Goal: Find specific page/section

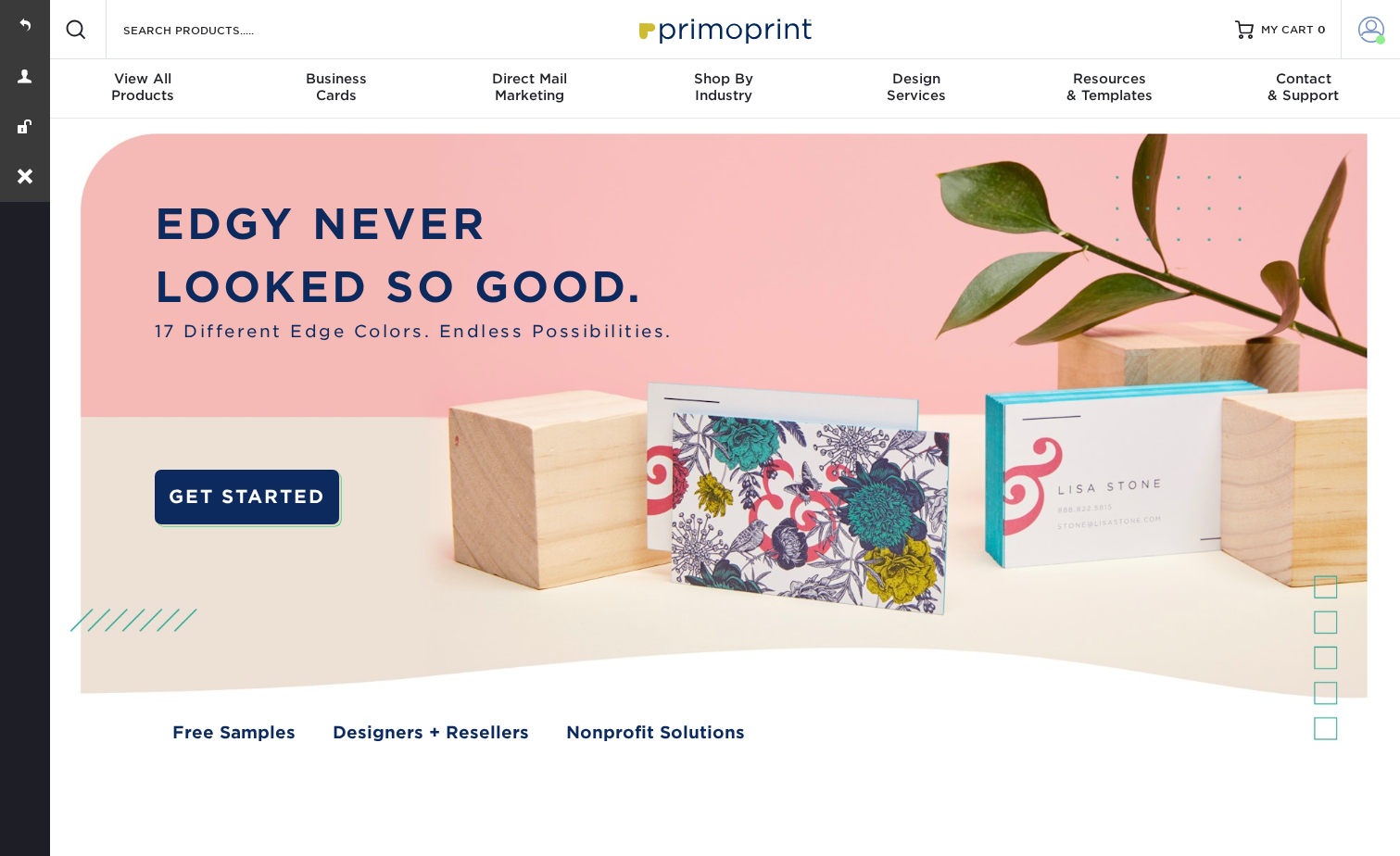
click at [1367, 32] on span at bounding box center [1370, 29] width 26 height 26
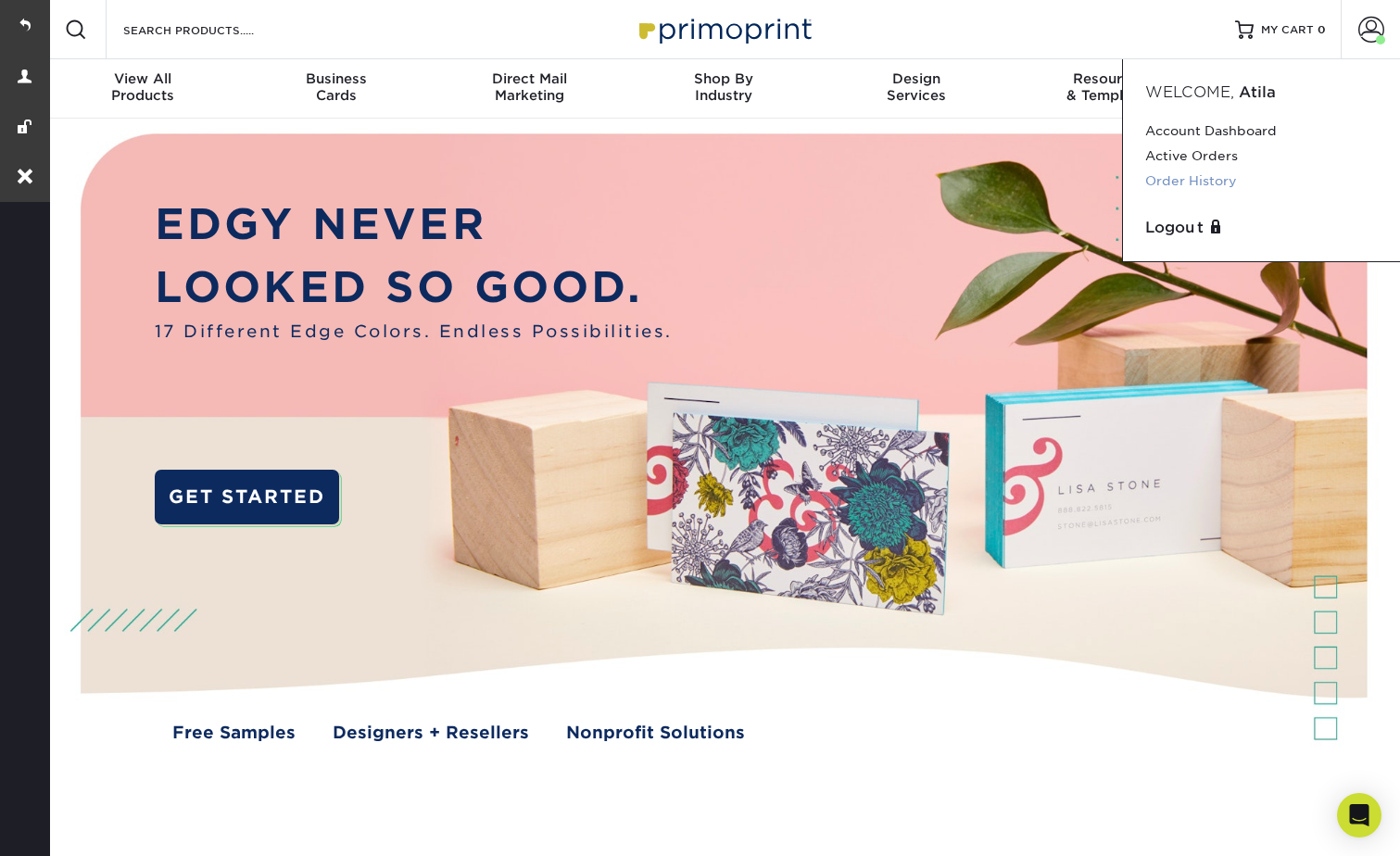
click at [1207, 174] on link "Order History" at bounding box center [1260, 181] width 232 height 25
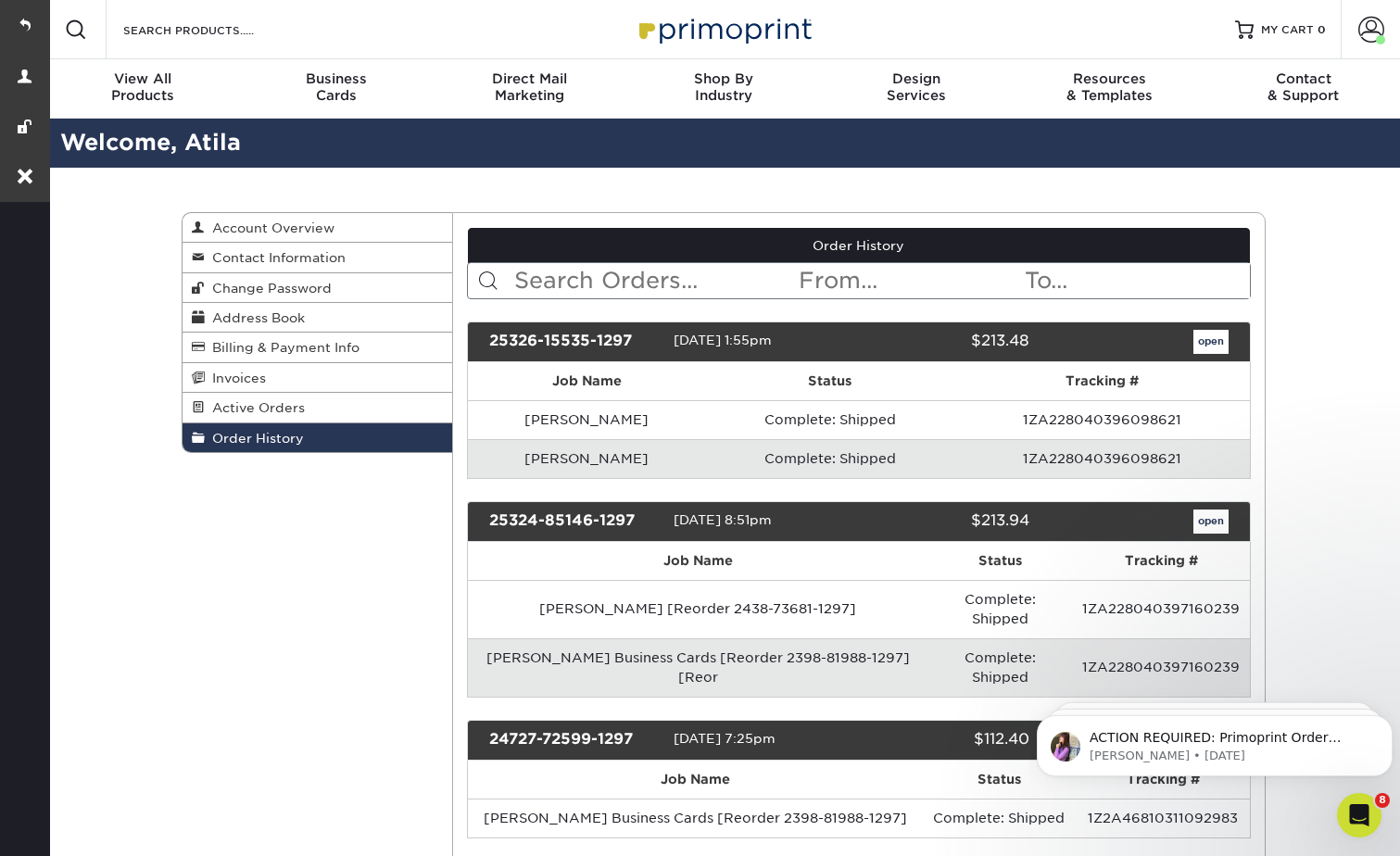
click at [622, 279] on input "text" at bounding box center [654, 280] width 284 height 36
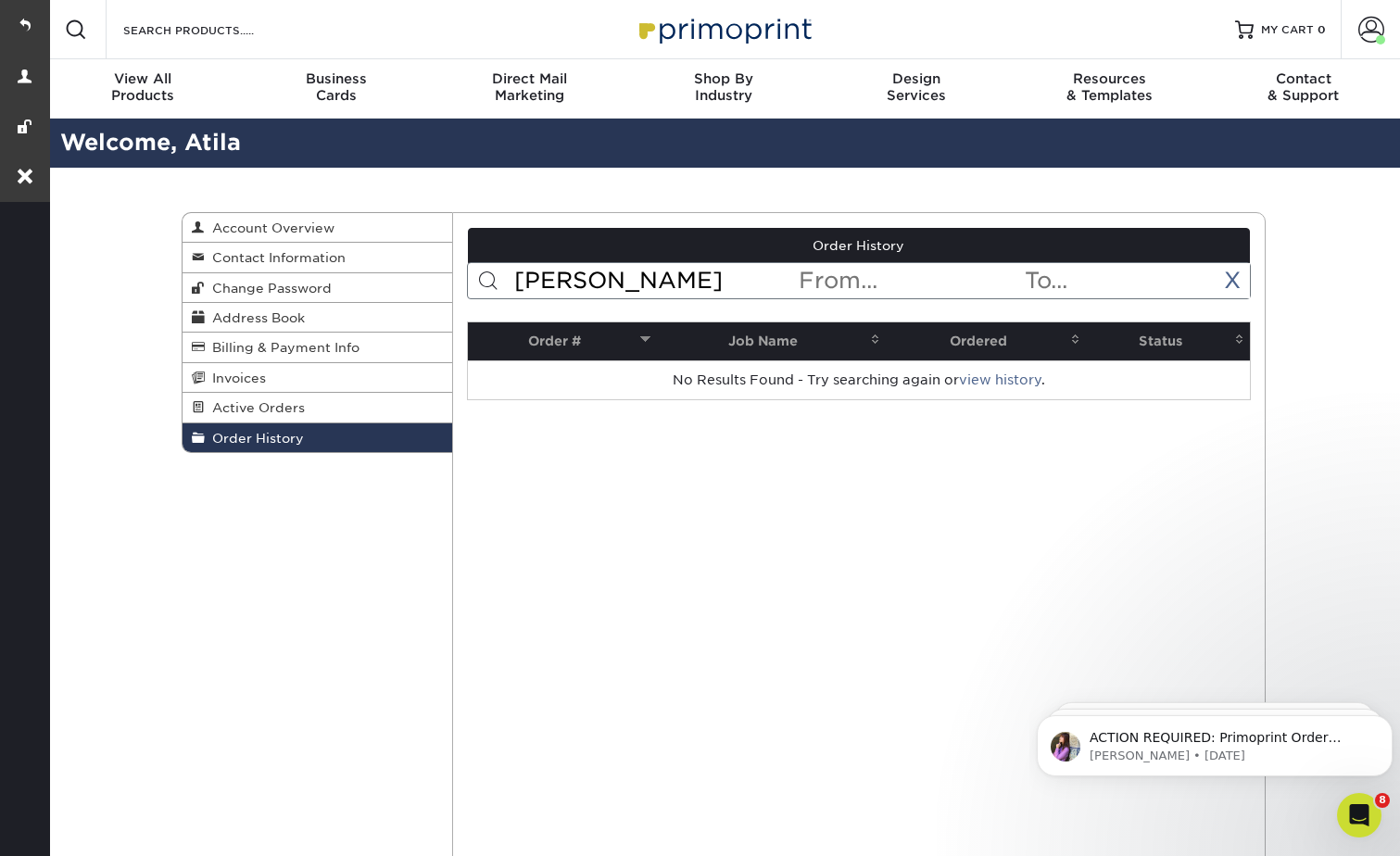
type input "[PERSON_NAME]"
click at [256, 262] on span "Contact Information" at bounding box center [275, 257] width 141 height 14
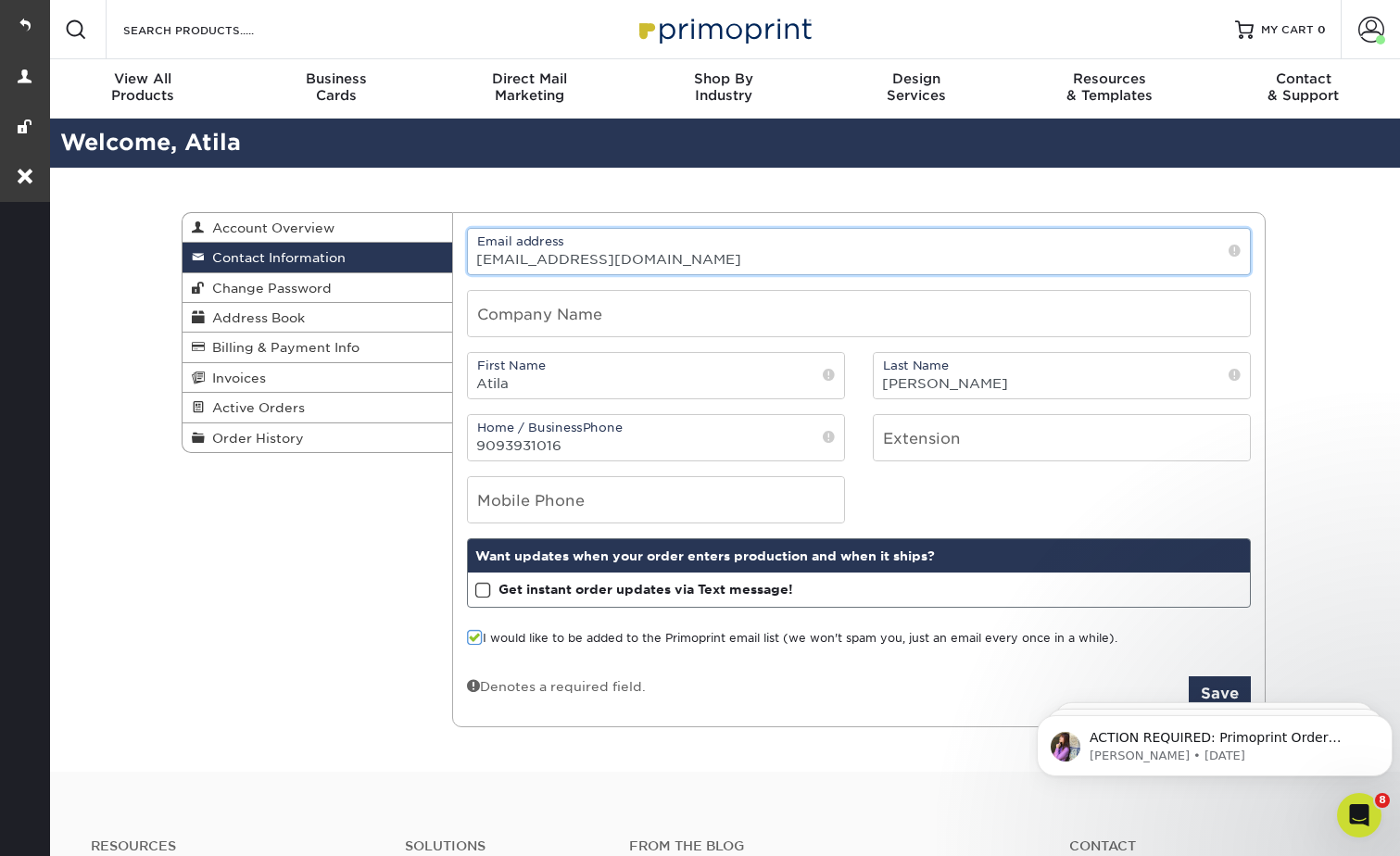
drag, startPoint x: 720, startPoint y: 257, endPoint x: 474, endPoint y: 251, distance: 246.1
click at [474, 251] on input "[EMAIL_ADDRESS][DOMAIN_NAME]" at bounding box center [859, 251] width 782 height 45
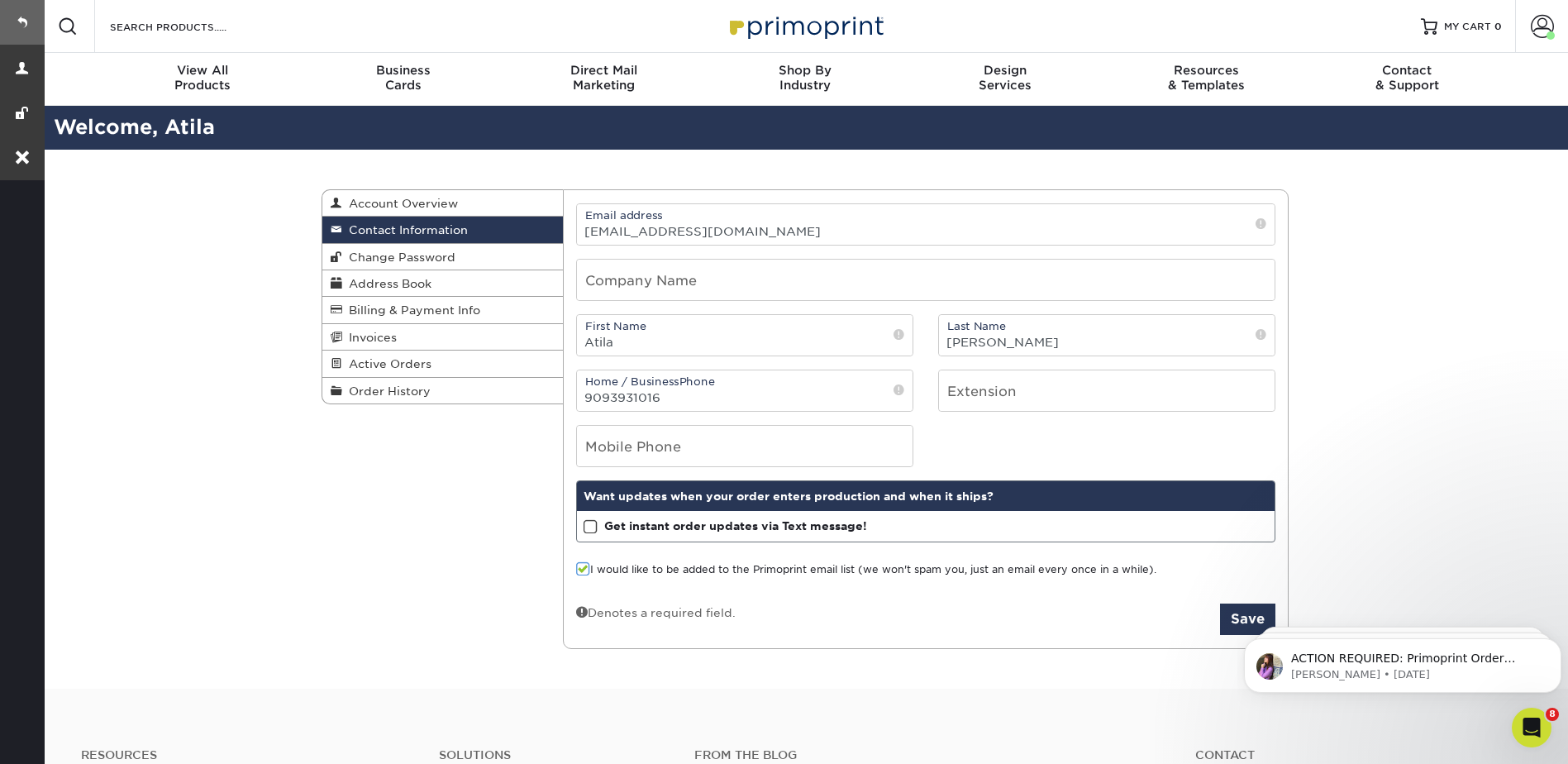
click at [21, 17] on link at bounding box center [22, 22] width 45 height 45
